Goal: Understand process/instructions: Learn about a topic

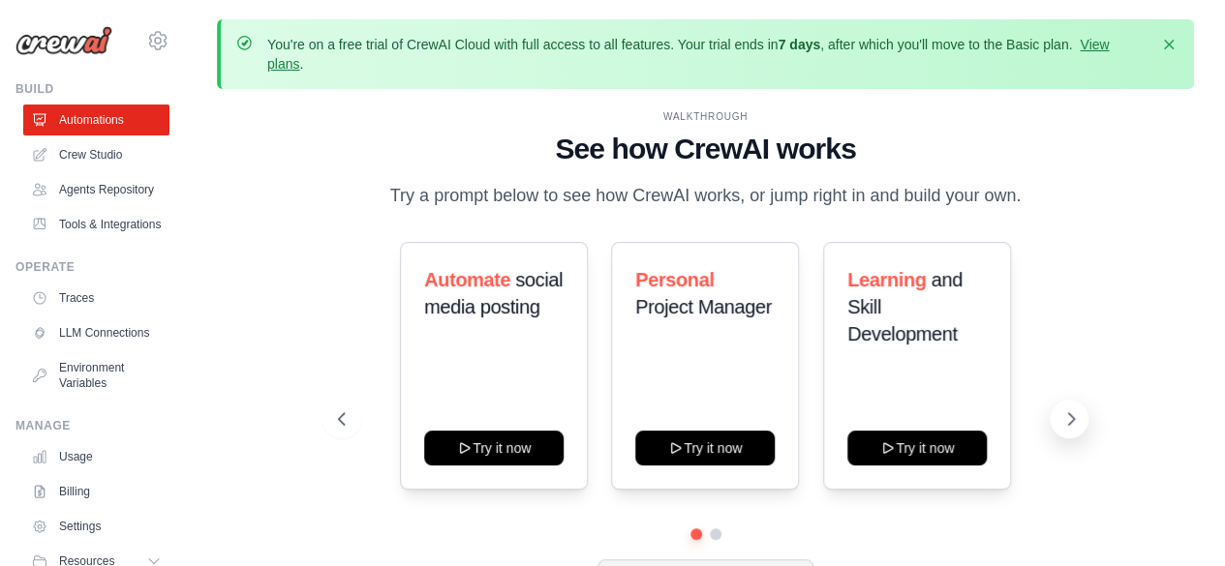
click at [1076, 417] on icon at bounding box center [1070, 419] width 19 height 19
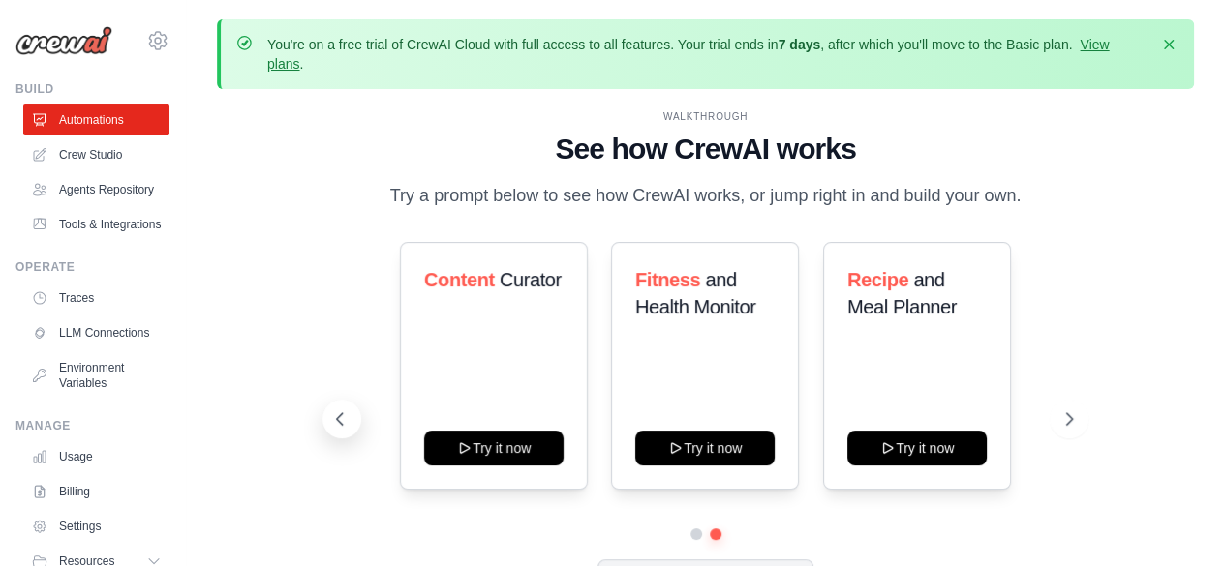
click at [334, 418] on icon at bounding box center [339, 419] width 19 height 19
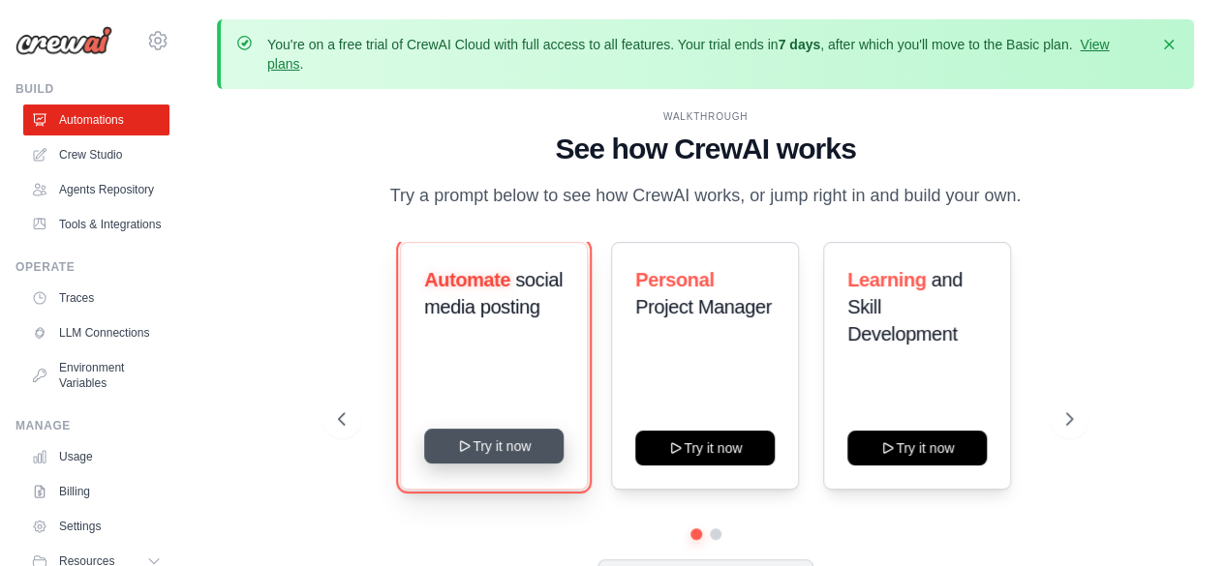
click at [501, 455] on button "Try it now" at bounding box center [493, 446] width 139 height 35
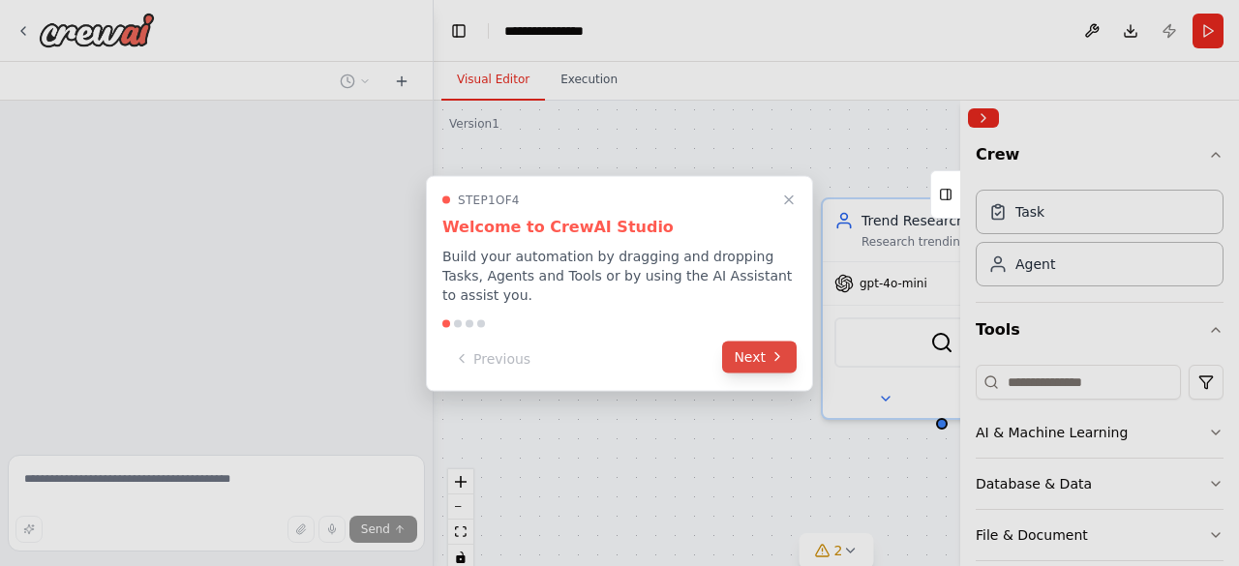
click at [759, 357] on button "Next" at bounding box center [759, 357] width 75 height 32
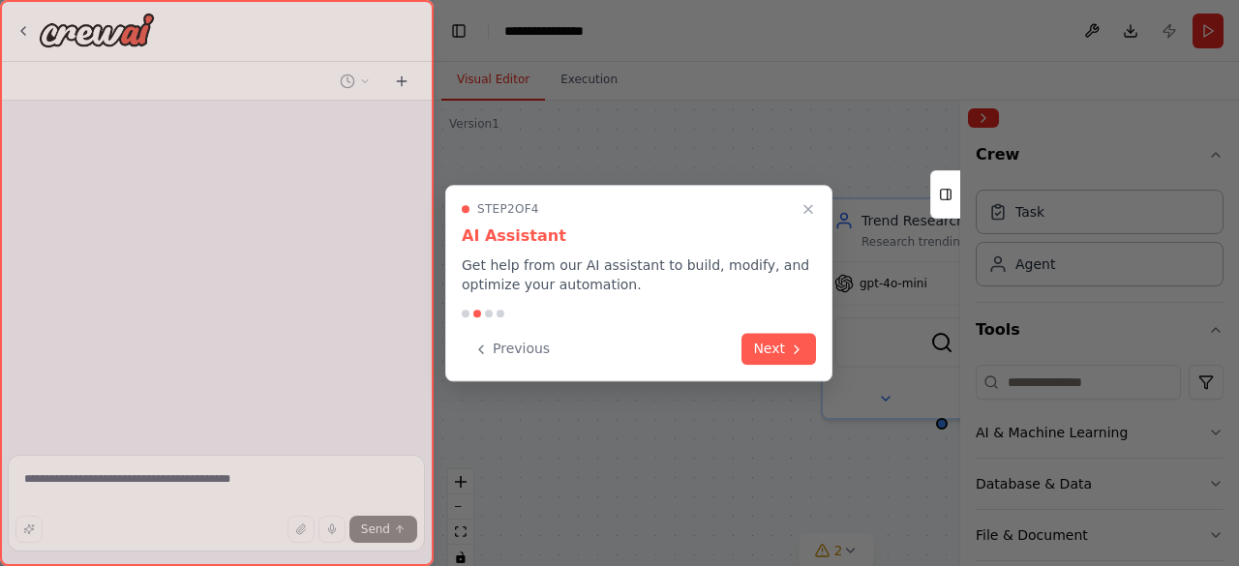
click at [759, 357] on button "Next" at bounding box center [779, 349] width 75 height 32
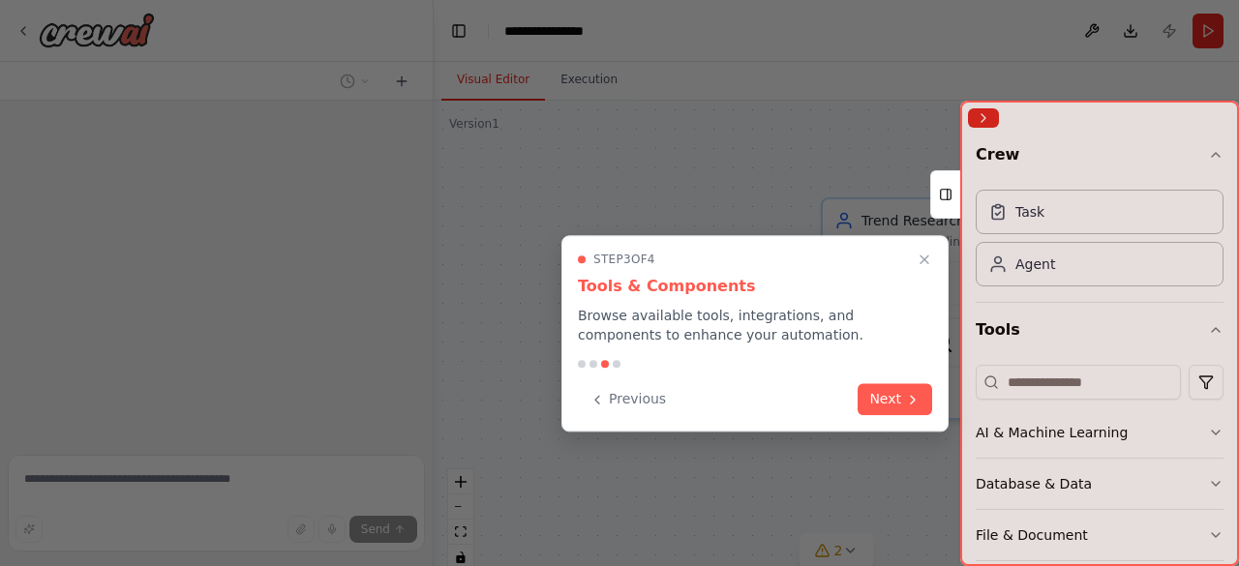
click at [759, 357] on div "Step 3 of 4 Tools & Components Browse available tools, integrations, and compon…" at bounding box center [755, 333] width 387 height 197
click at [892, 394] on button "Next" at bounding box center [895, 397] width 75 height 32
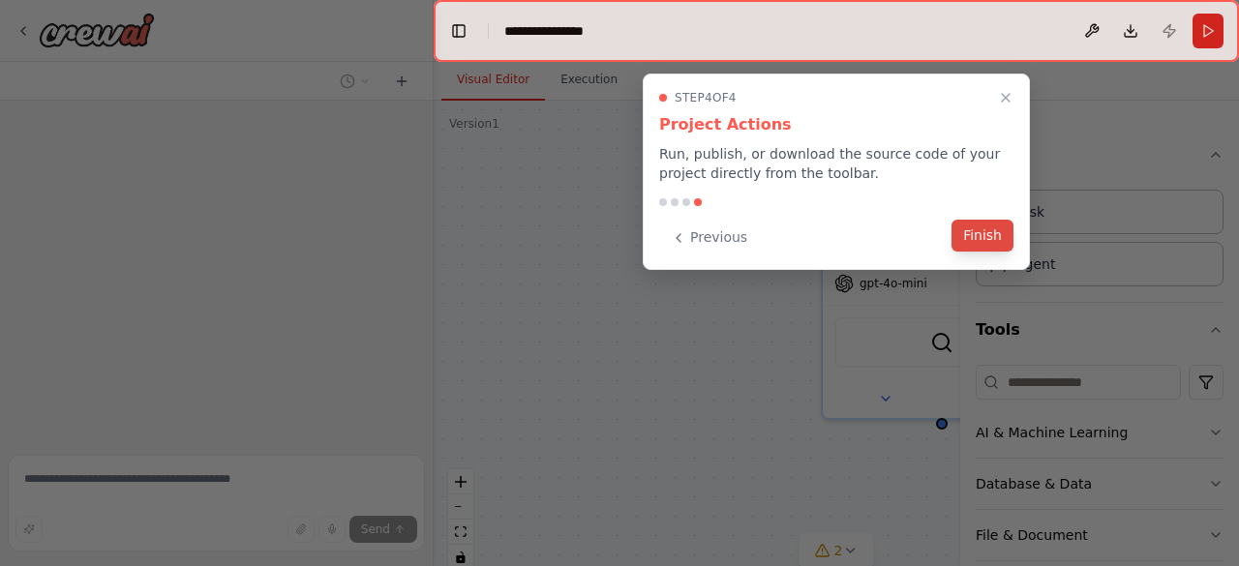
click at [986, 231] on button "Finish" at bounding box center [983, 236] width 62 height 32
